Goal: Task Accomplishment & Management: Use online tool/utility

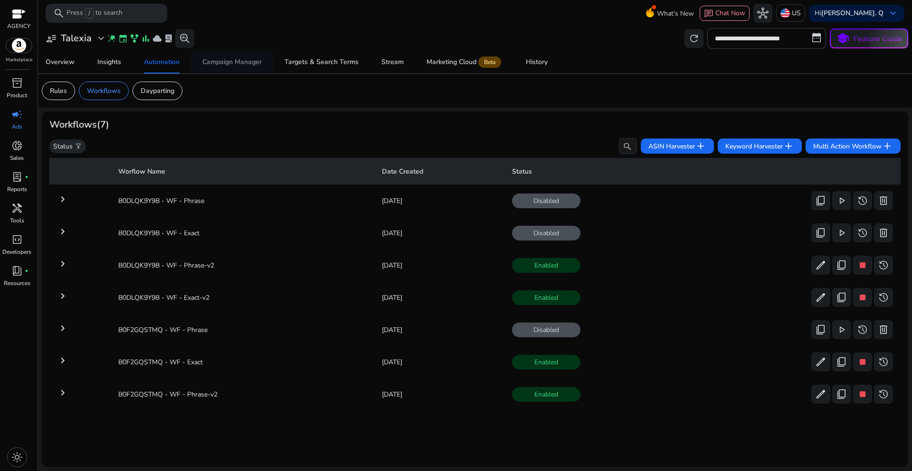
click at [232, 65] on div "Campaign Manager" at bounding box center [231, 62] width 59 height 7
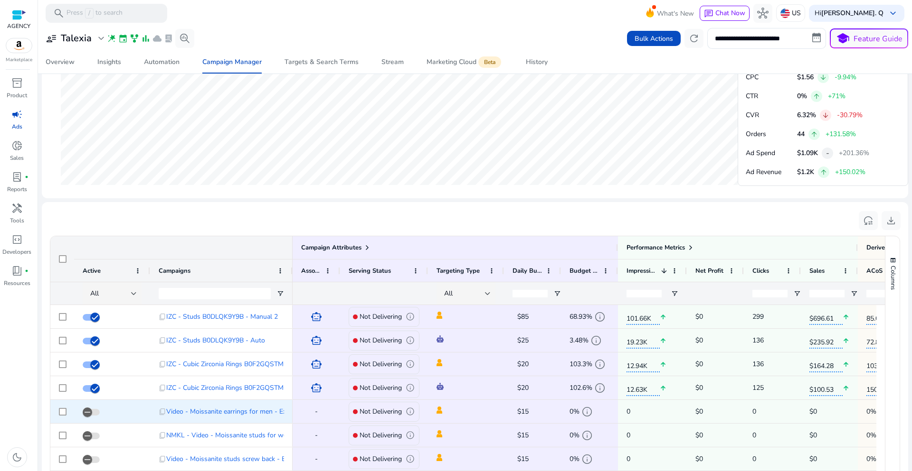
scroll to position [617, 0]
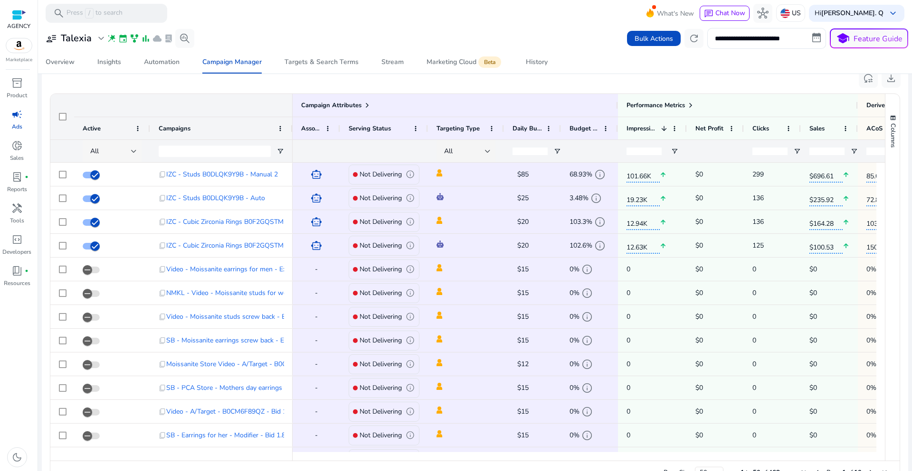
click at [133, 153] on div at bounding box center [134, 151] width 6 height 11
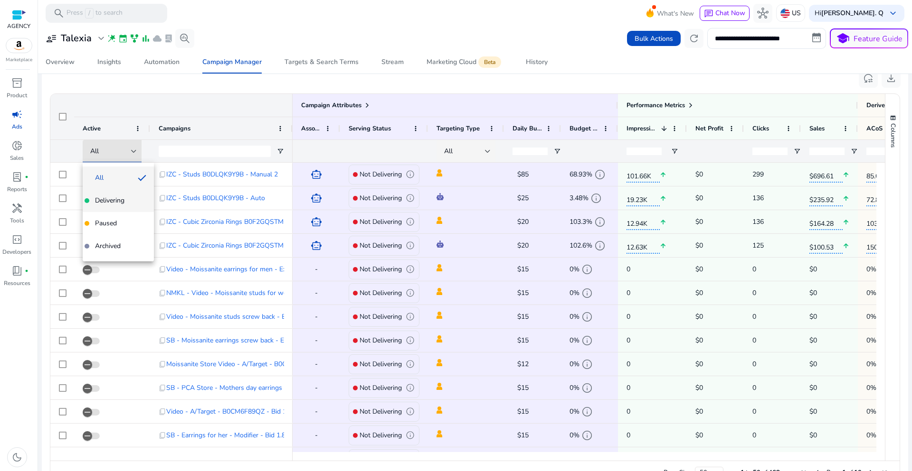
click at [116, 198] on span "Delivering" at bounding box center [109, 200] width 29 height 9
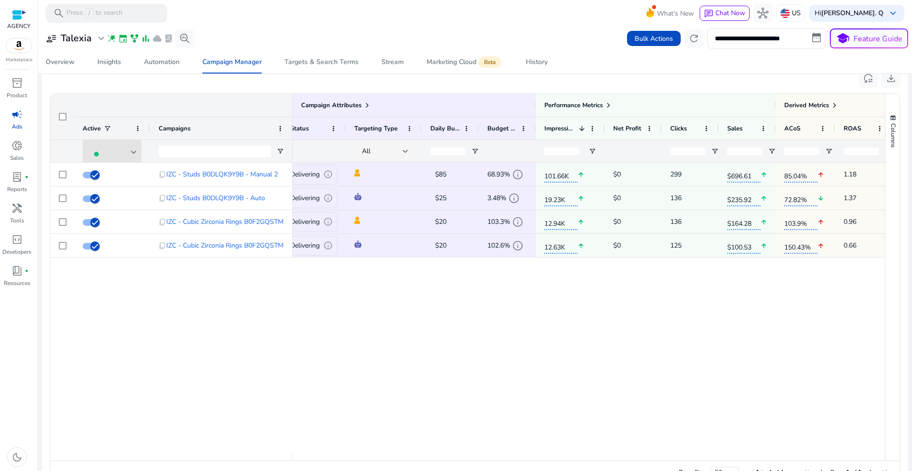
scroll to position [0, 0]
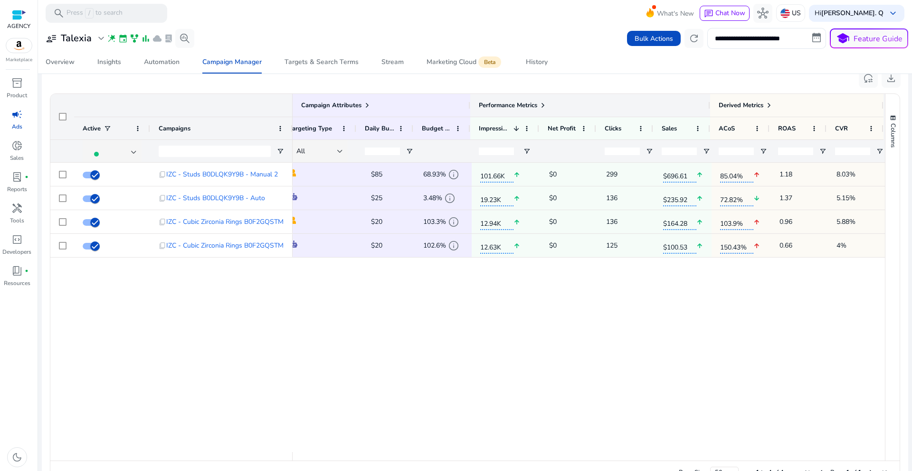
click at [539, 104] on span at bounding box center [543, 106] width 8 height 8
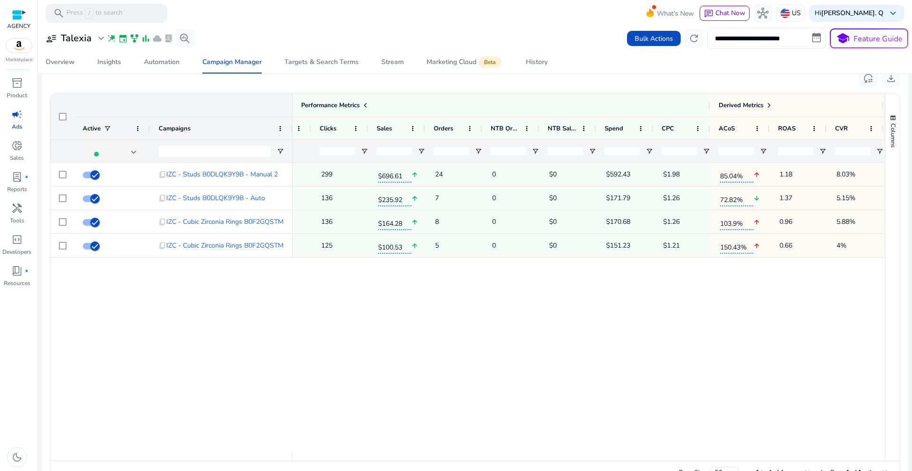
click at [811, 38] on input "**********" at bounding box center [766, 38] width 119 height 21
select select "*"
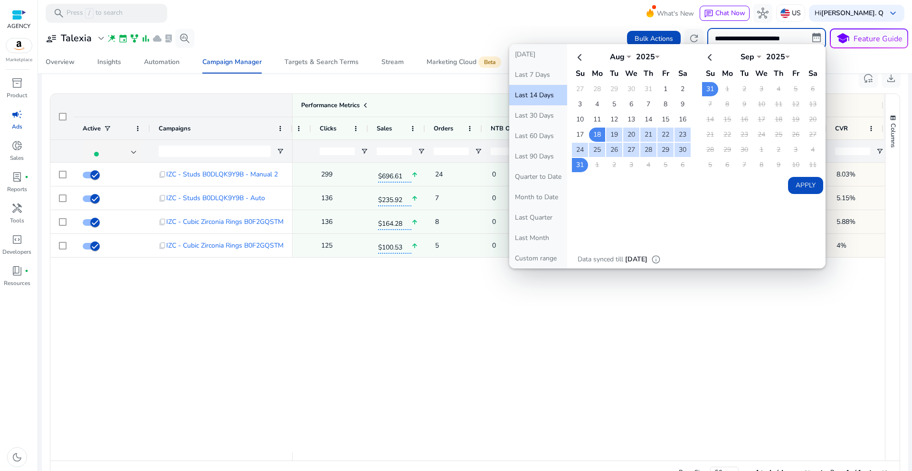
click at [701, 345] on div "101.66K arrow_upward $0 299 $696.61 arrow_upward 24 0 $0 $592.43 $1.98 85.04% a…" at bounding box center [588, 308] width 592 height 290
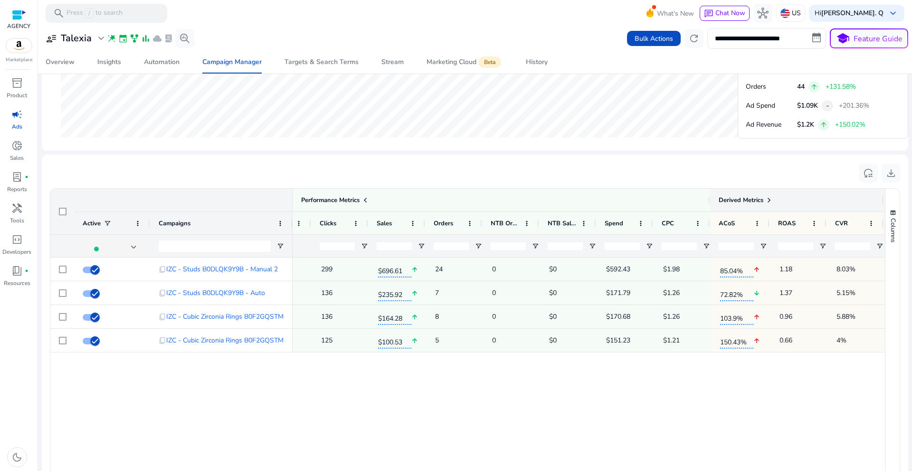
click at [765, 200] on span at bounding box center [769, 201] width 8 height 8
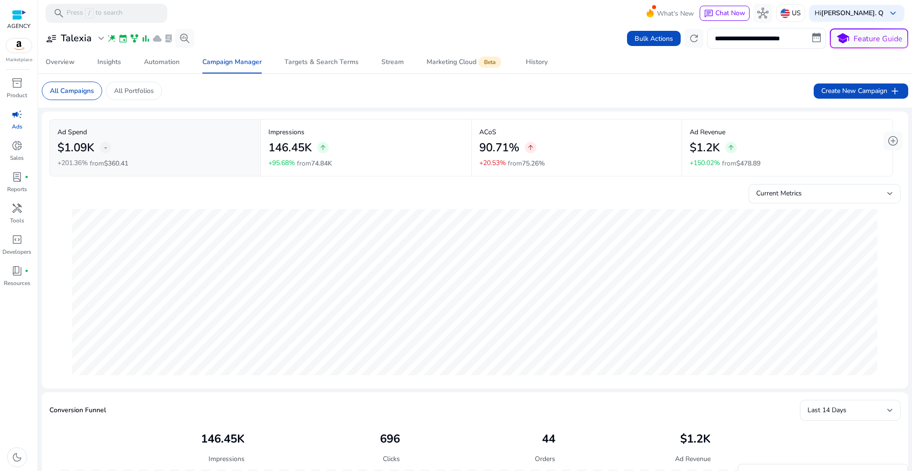
scroll to position [0, 549]
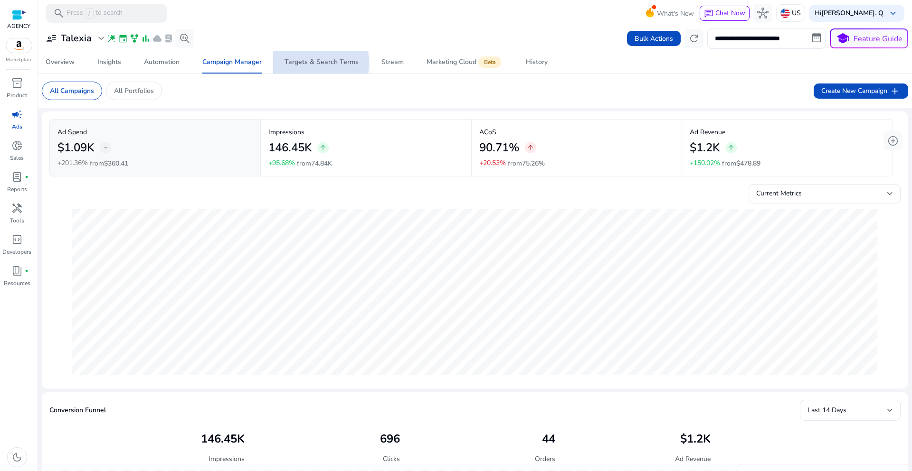
click at [313, 63] on div "Targets & Search Terms" at bounding box center [321, 62] width 74 height 7
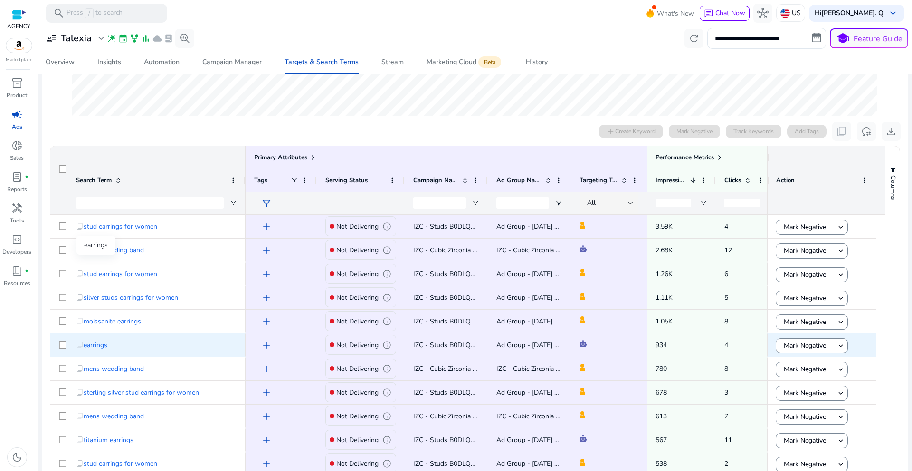
scroll to position [315, 0]
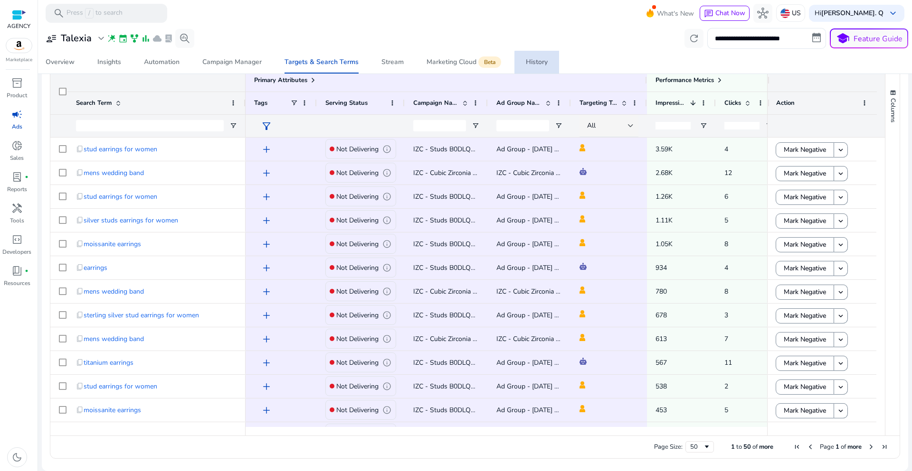
click at [540, 64] on div "History" at bounding box center [537, 62] width 22 height 7
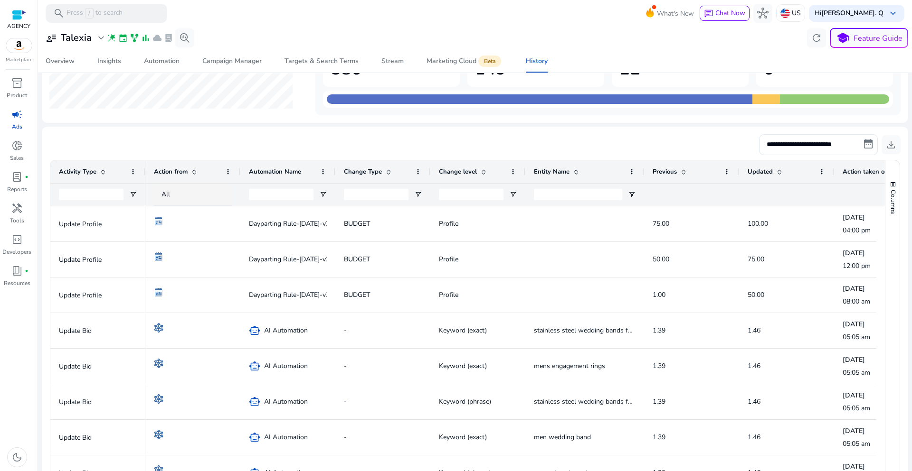
click at [909, 196] on mat-sidenav-content "**********" at bounding box center [475, 235] width 874 height 471
